Goal: Information Seeking & Learning: Understand process/instructions

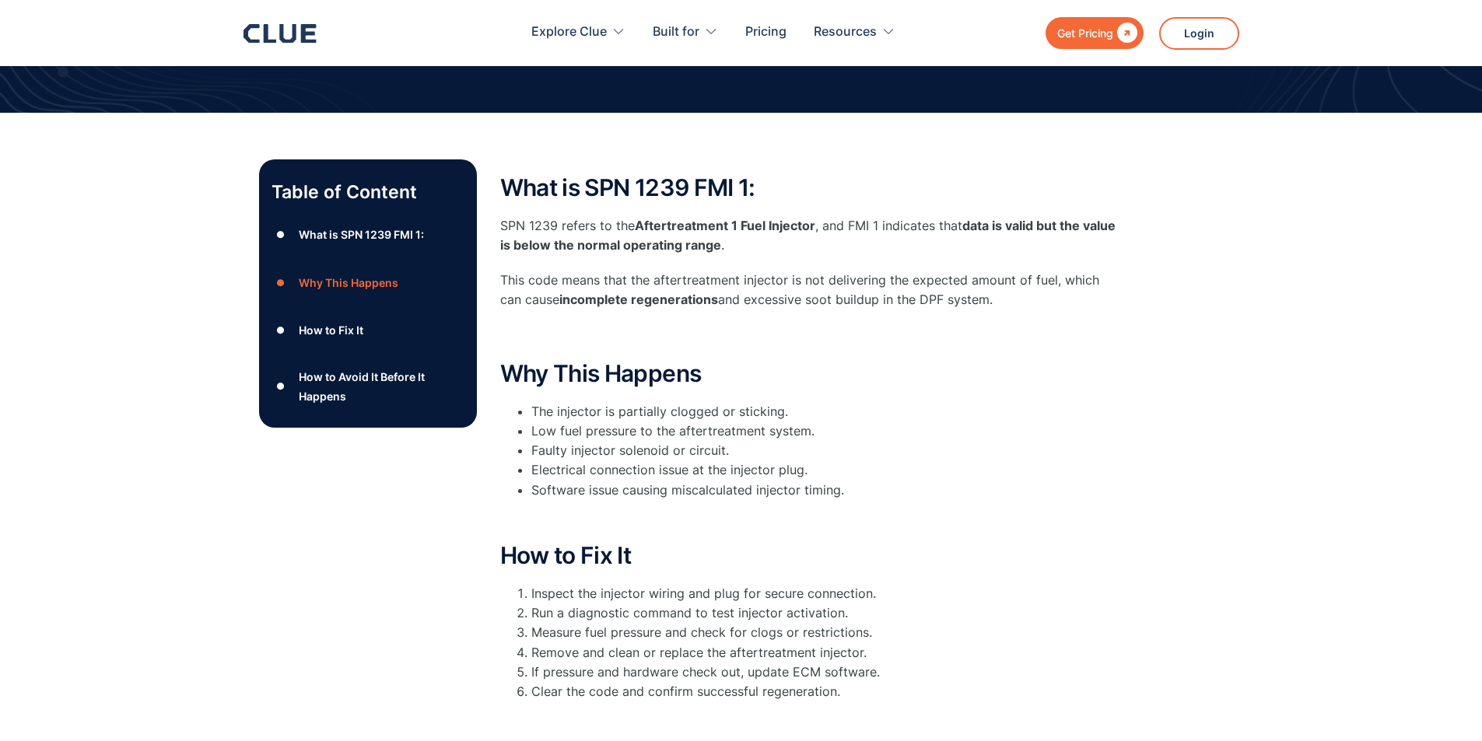
scroll to position [156, 0]
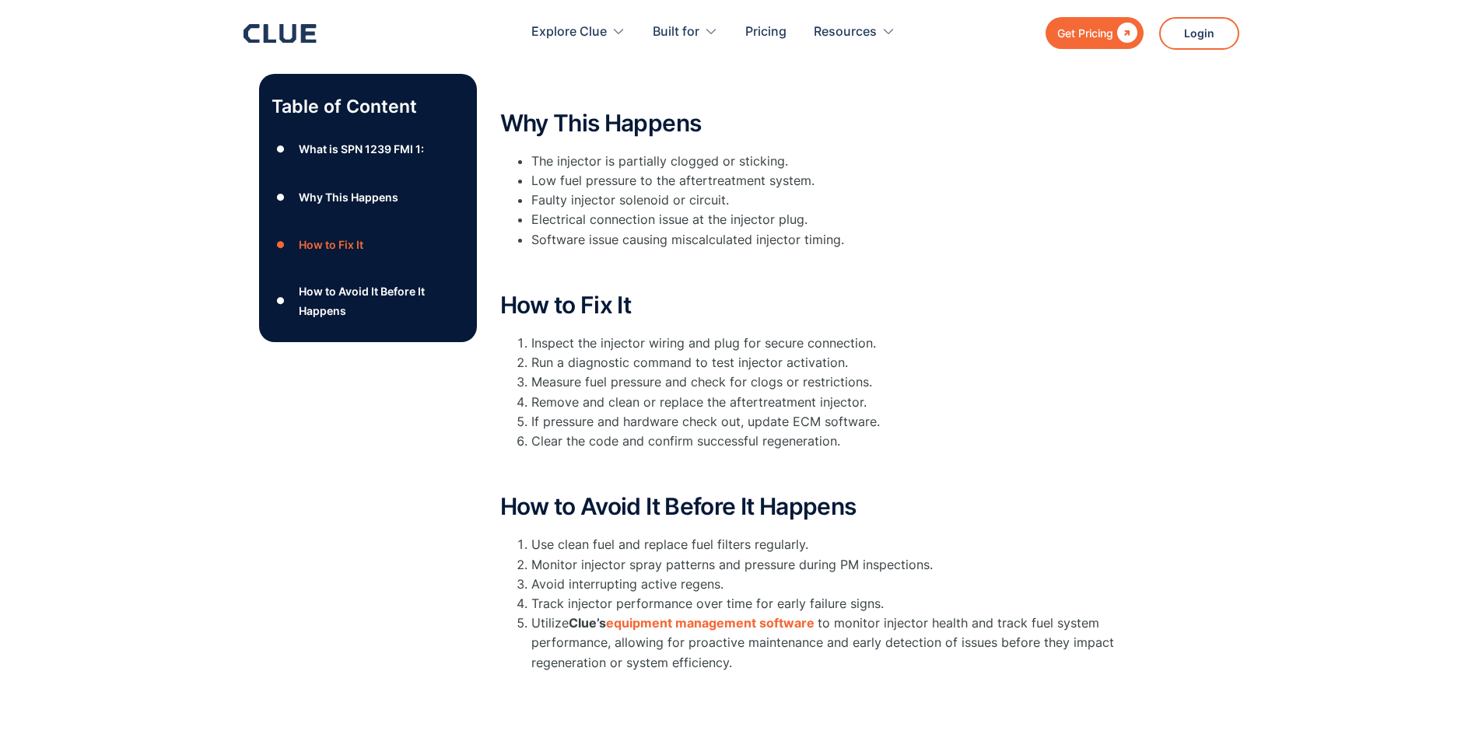
scroll to position [389, 0]
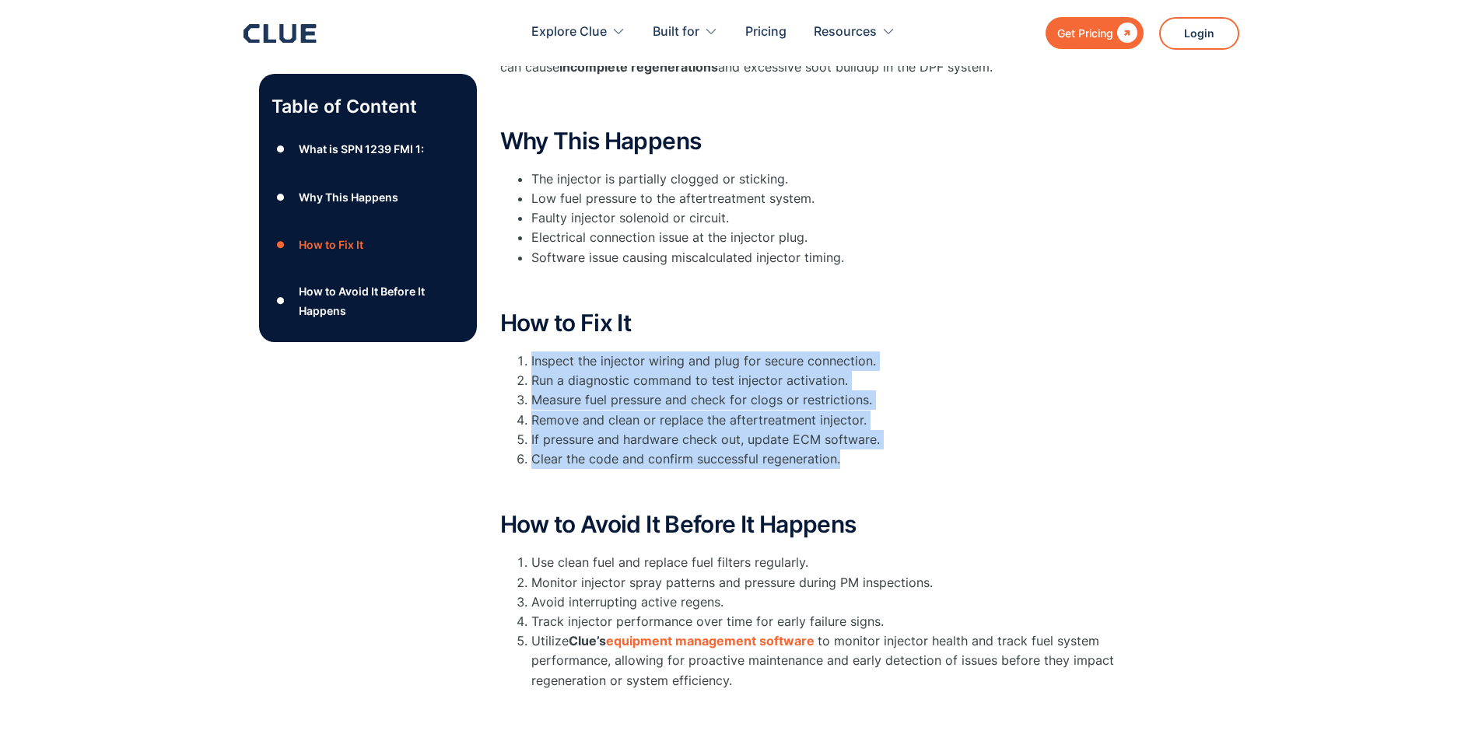
drag, startPoint x: 568, startPoint y: 390, endPoint x: 843, endPoint y: 464, distance: 285.2
click at [843, 464] on ol "Inspect the injector wiring and plug for secure connection. Run a diagnostic co…" at bounding box center [811, 410] width 622 height 117
copy ol "Inspect the injector wiring and plug for secure connection. Run a diagnostic co…"
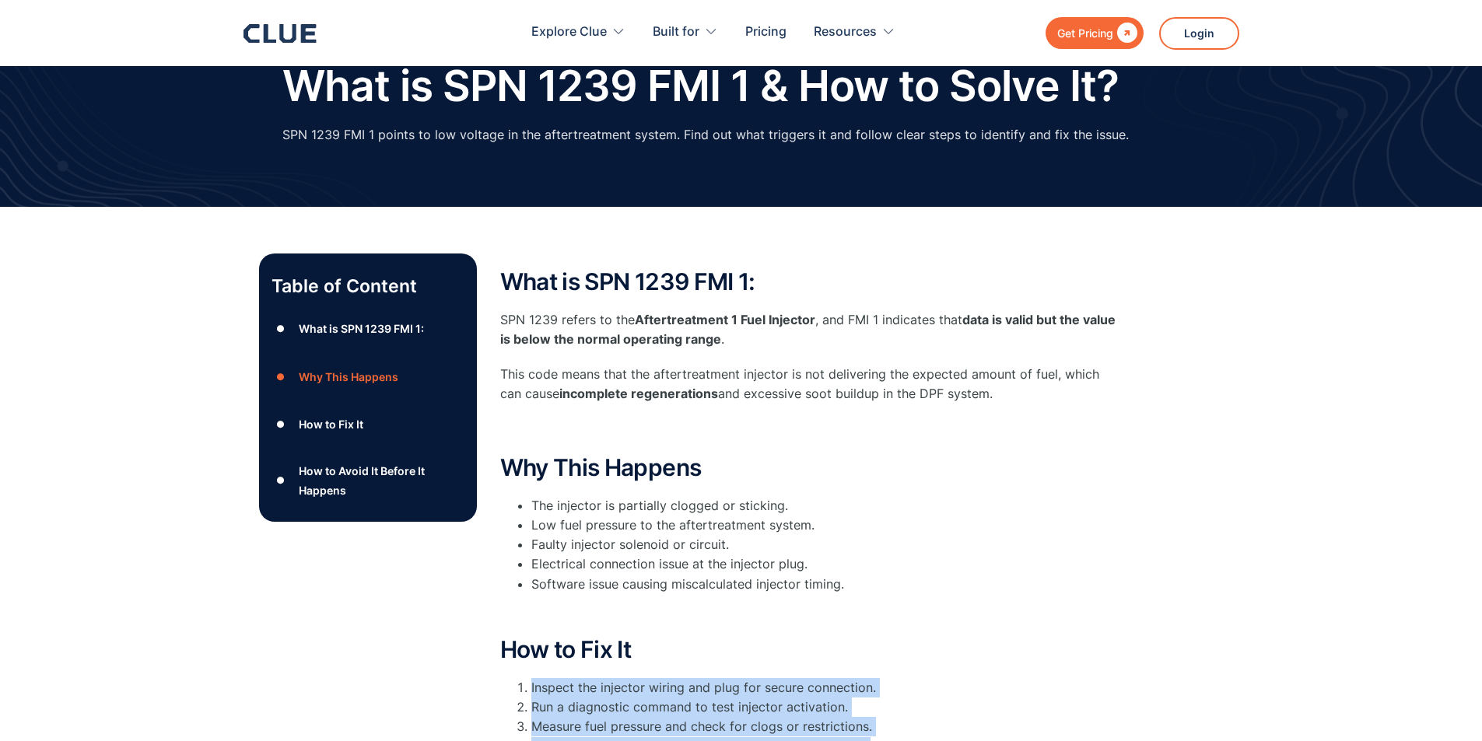
scroll to position [0, 0]
